Goal: Task Accomplishment & Management: Use online tool/utility

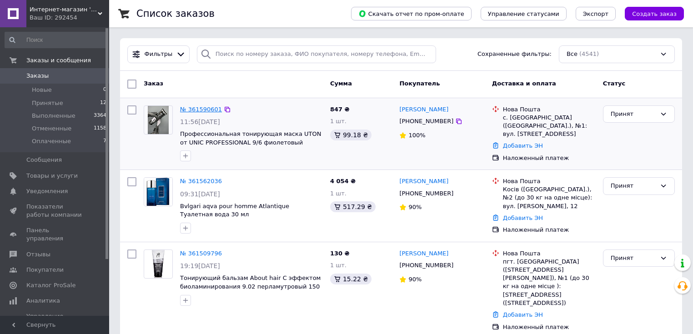
click at [189, 108] on link "№ 361590601" at bounding box center [201, 109] width 42 height 7
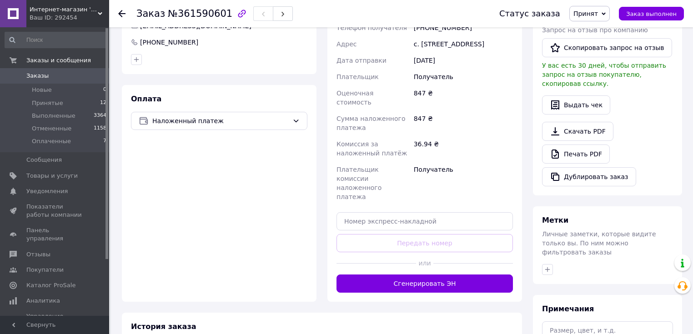
scroll to position [244, 0]
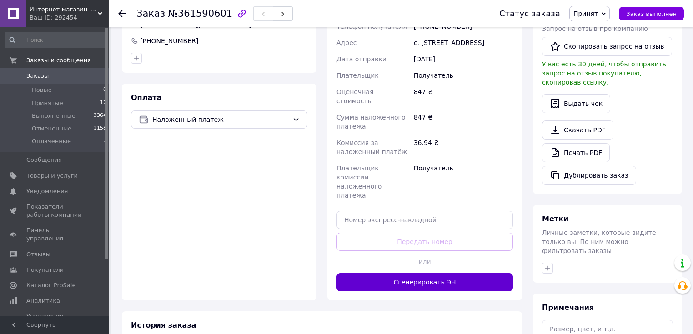
click at [415, 273] on button "Сгенерировать ЭН" at bounding box center [424, 282] width 176 height 18
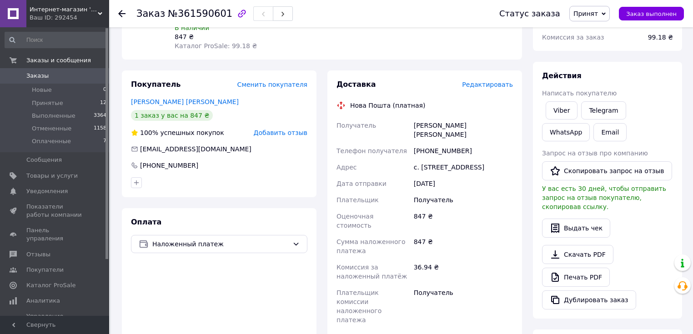
scroll to position [99, 0]
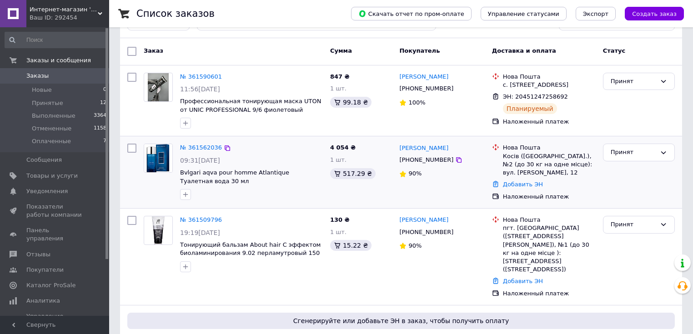
scroll to position [36, 0]
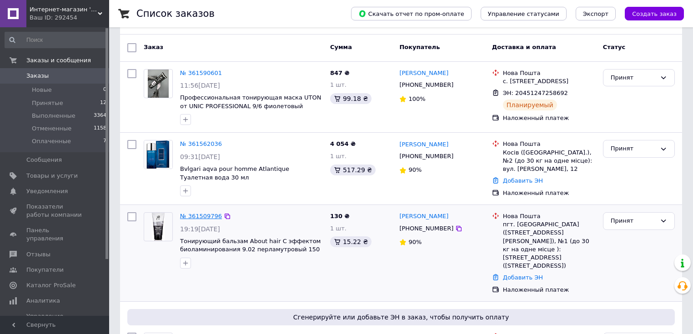
click at [199, 219] on link "№ 361509796" at bounding box center [201, 216] width 42 height 7
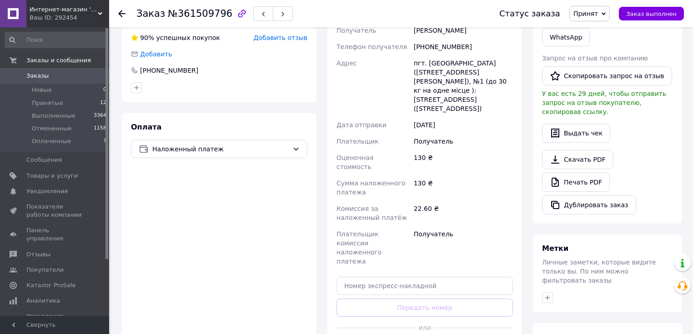
scroll to position [218, 0]
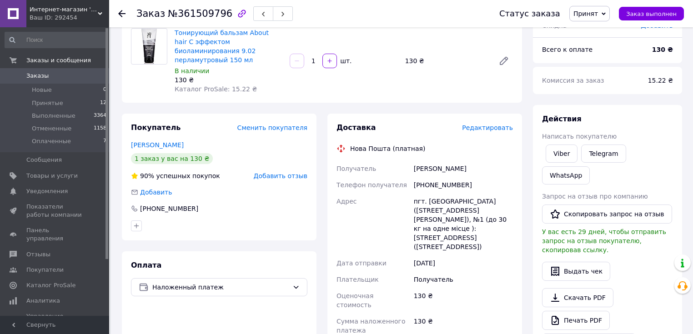
scroll to position [73, 0]
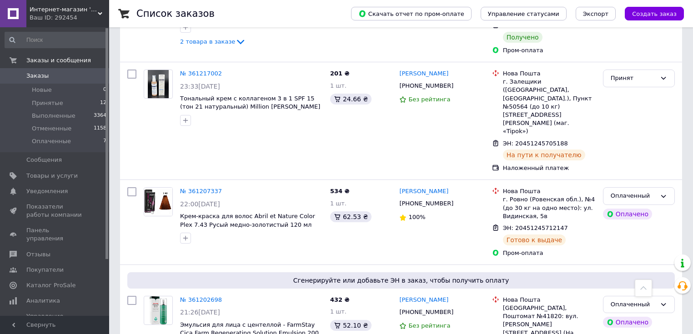
scroll to position [1054, 0]
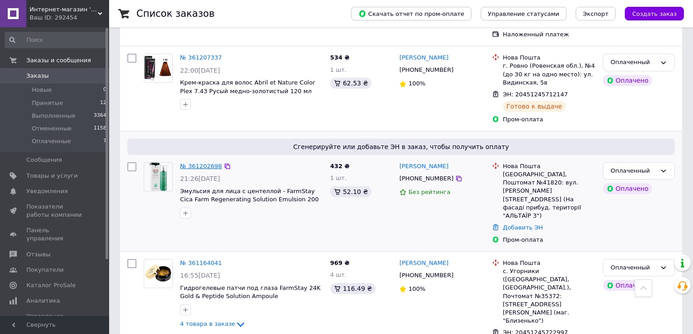
click at [194, 163] on link "№ 361202698" at bounding box center [201, 166] width 42 height 7
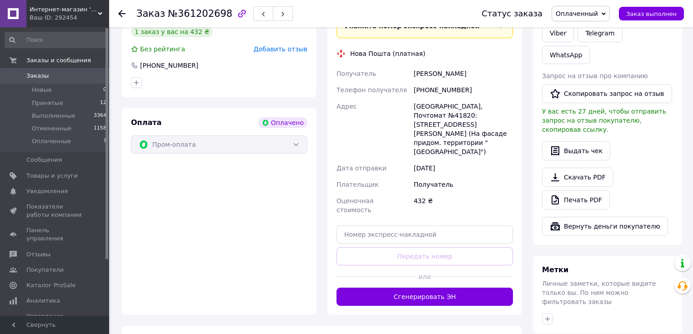
scroll to position [224, 0]
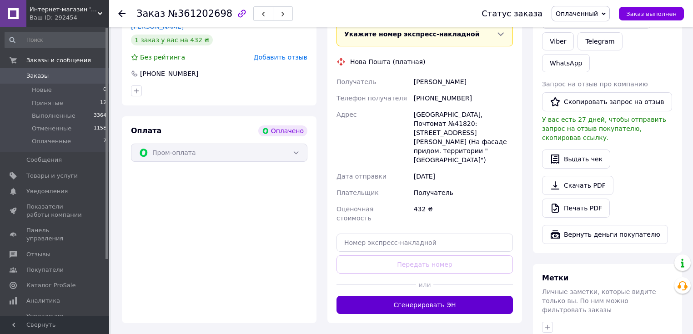
click at [444, 296] on button "Сгенерировать ЭН" at bounding box center [424, 305] width 176 height 18
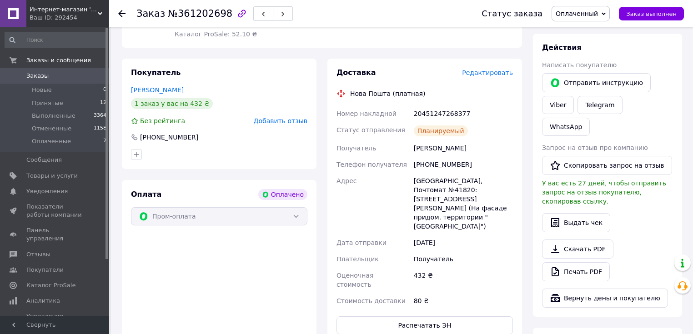
scroll to position [78, 0]
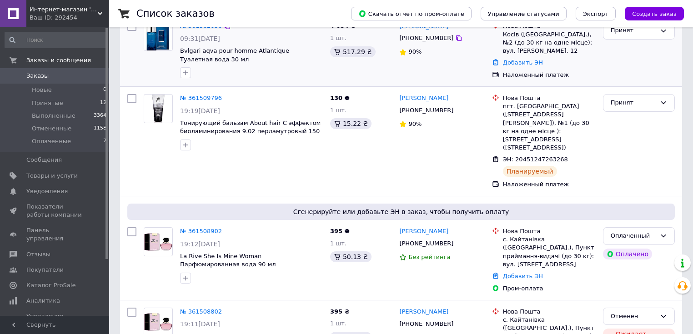
scroll to position [291, 0]
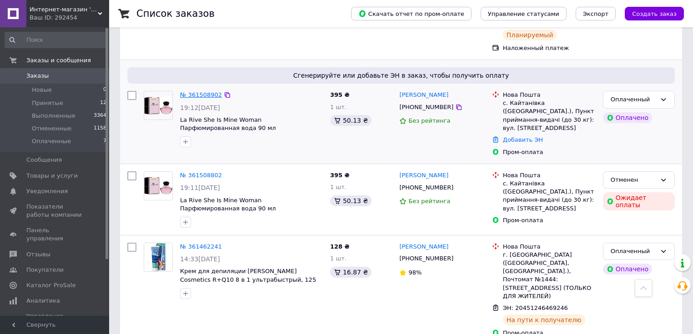
click at [204, 98] on link "№ 361508902" at bounding box center [201, 94] width 42 height 7
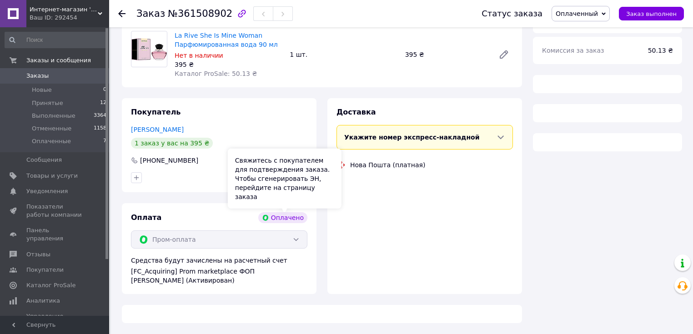
scroll to position [291, 0]
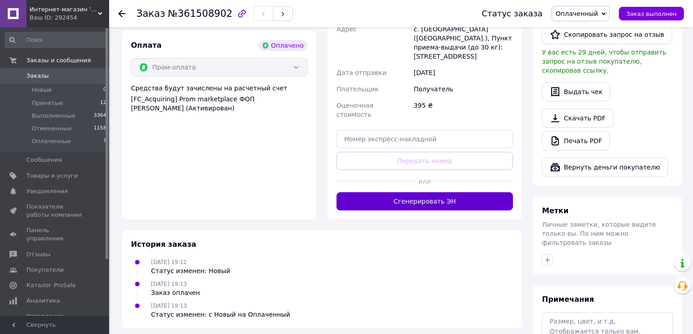
click at [421, 192] on button "Сгенерировать ЭН" at bounding box center [424, 201] width 176 height 18
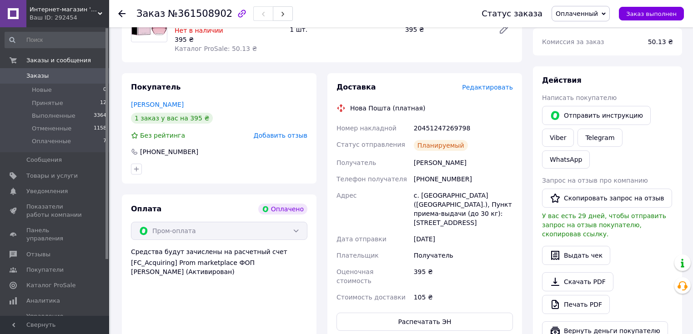
scroll to position [109, 0]
